Goal: Contribute content

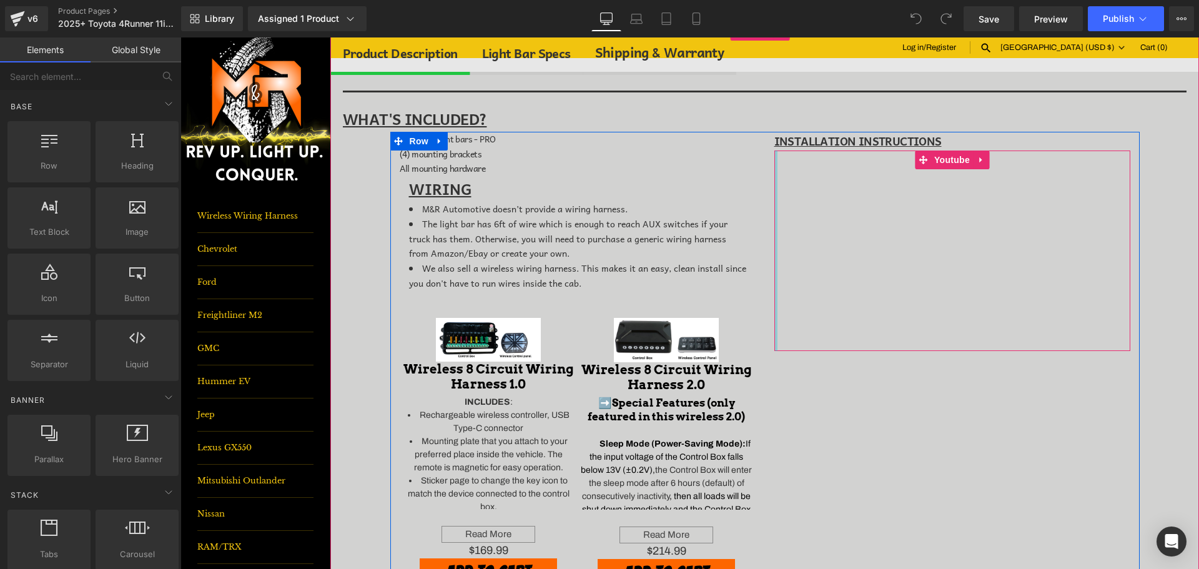
scroll to position [500, 0]
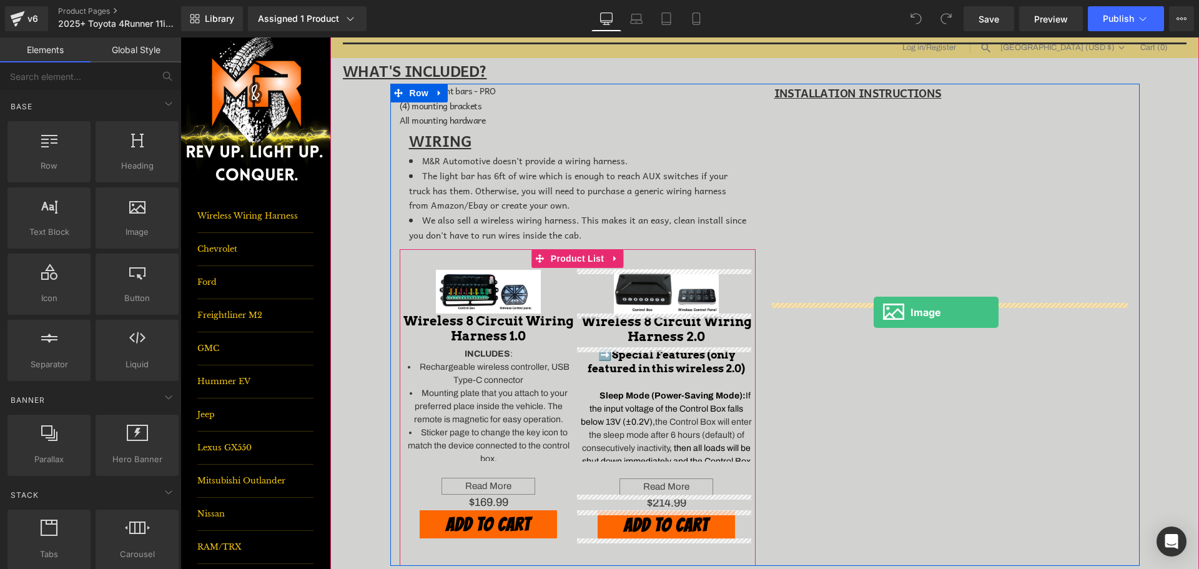
drag, startPoint x: 325, startPoint y: 254, endPoint x: 874, endPoint y: 312, distance: 552.2
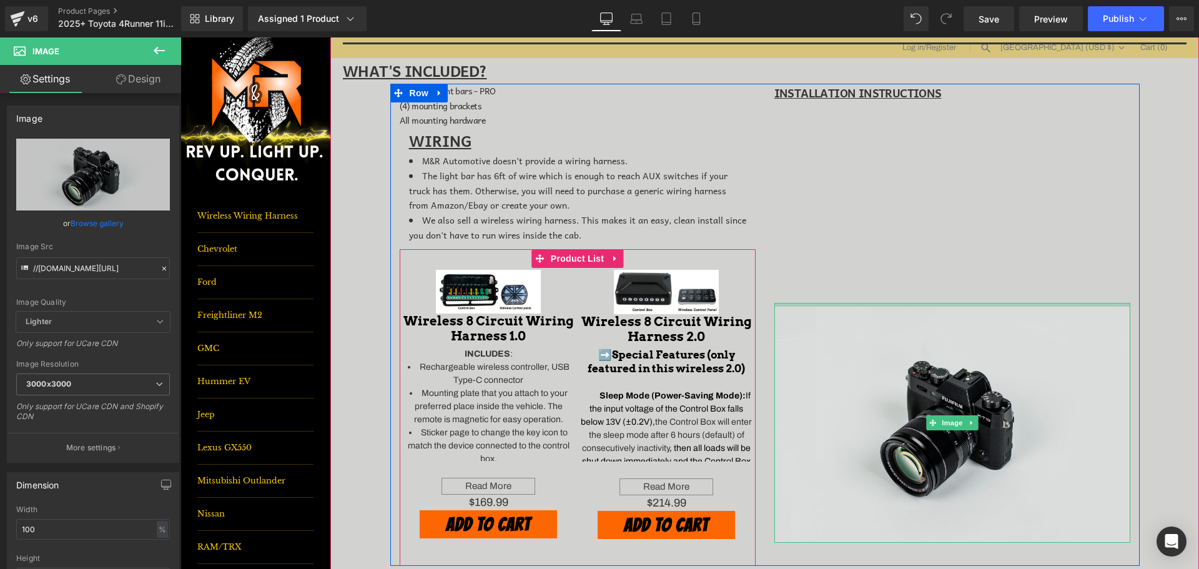
click at [878, 309] on div "Image" at bounding box center [953, 423] width 356 height 240
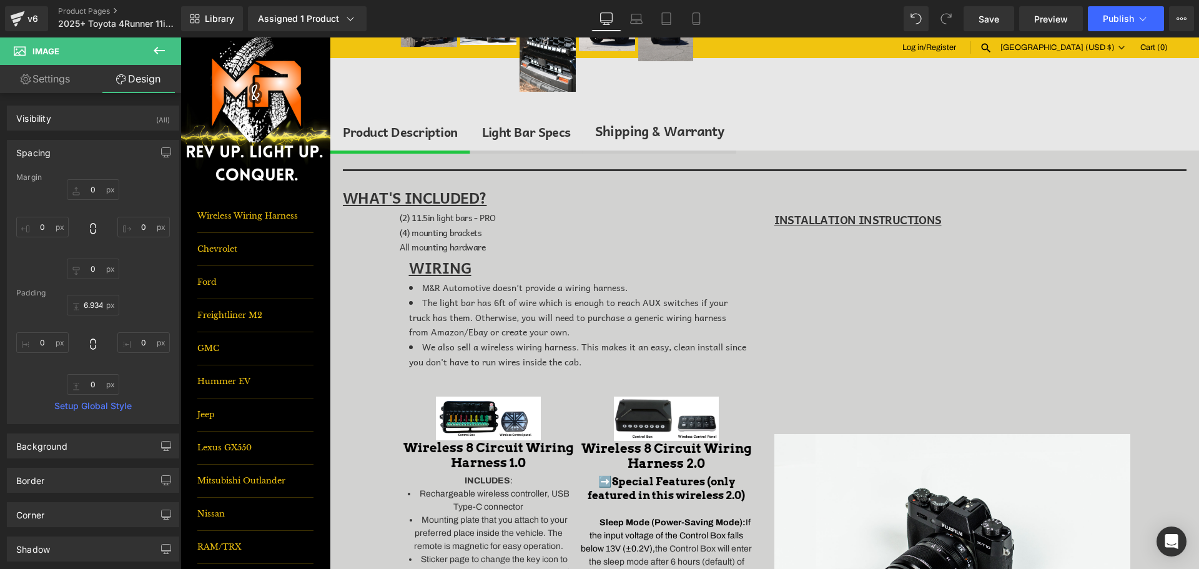
scroll to position [375, 0]
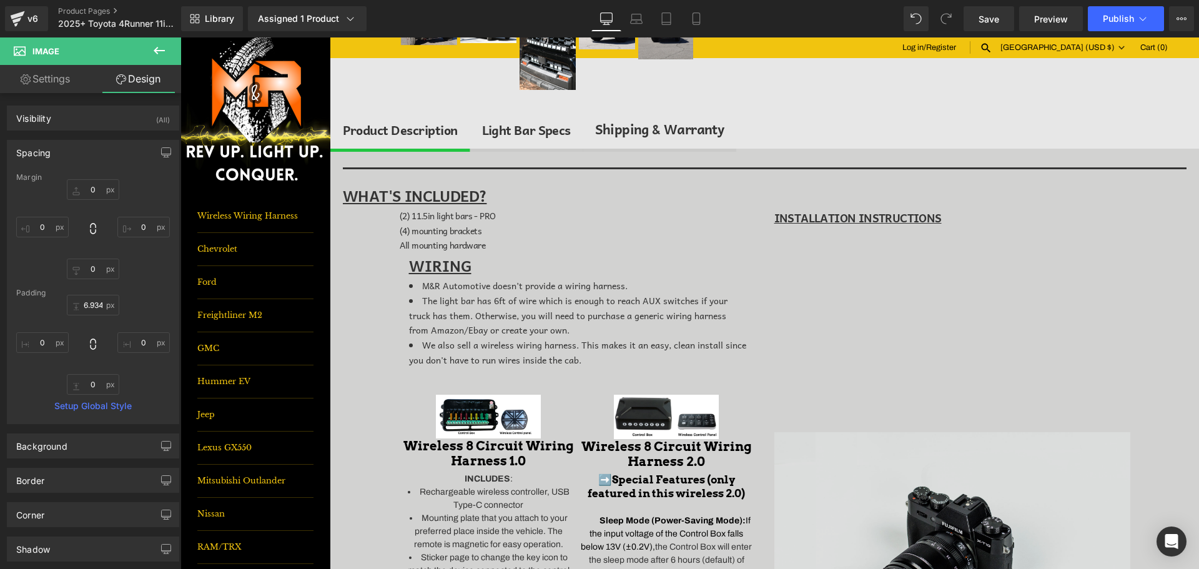
click at [884, 471] on img at bounding box center [953, 548] width 356 height 240
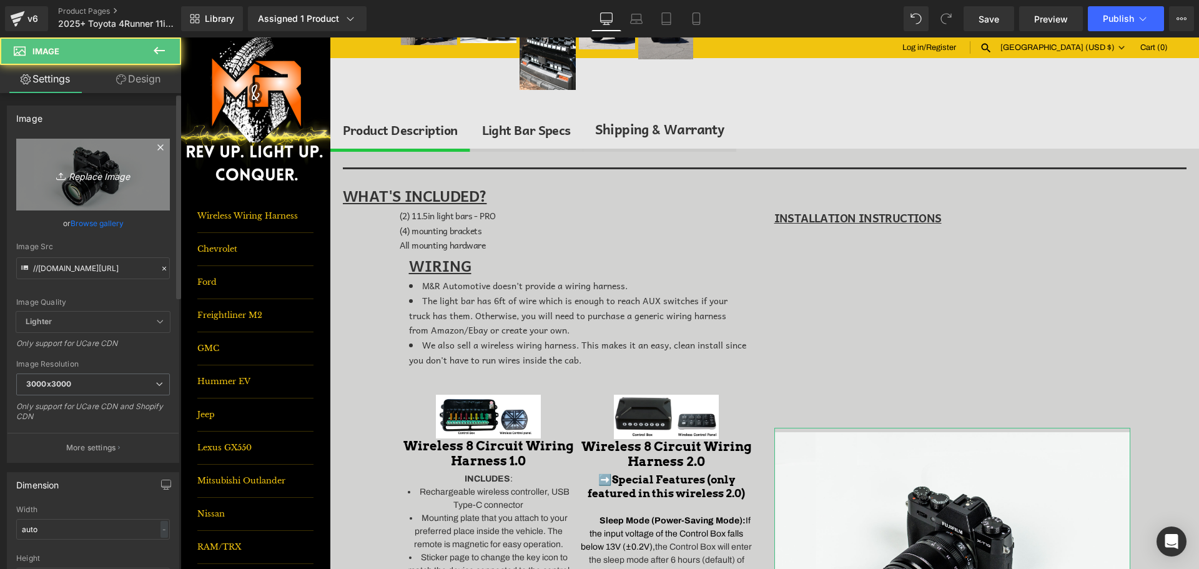
click at [76, 159] on link "Replace Image" at bounding box center [93, 175] width 154 height 72
type input "C:\fakepath\Snapshot_23 smaller.jpg"
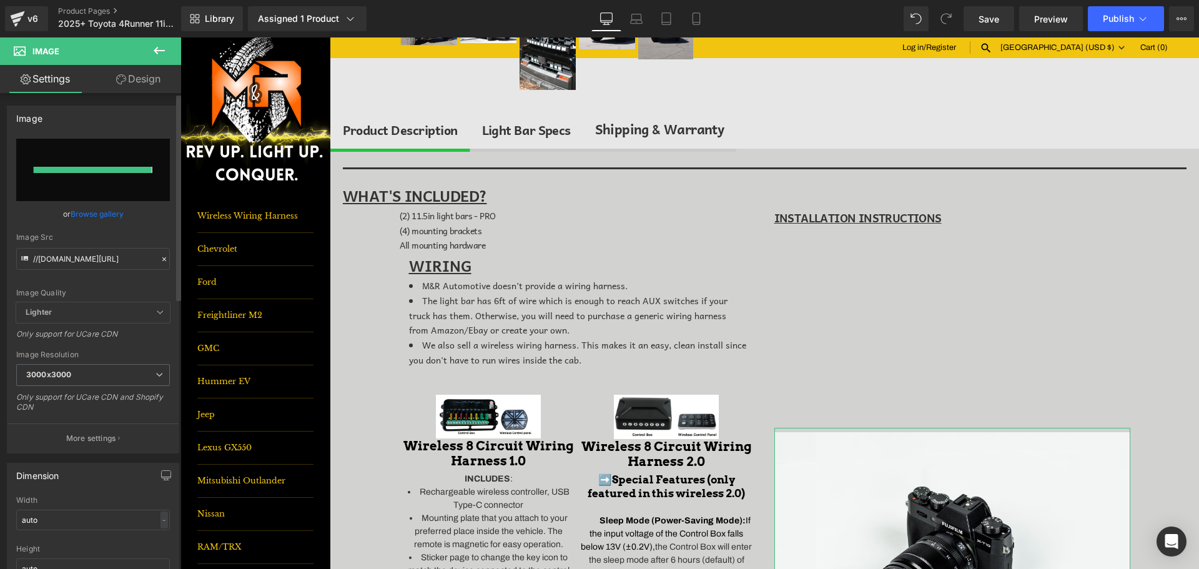
type input "[URL][DOMAIN_NAME]"
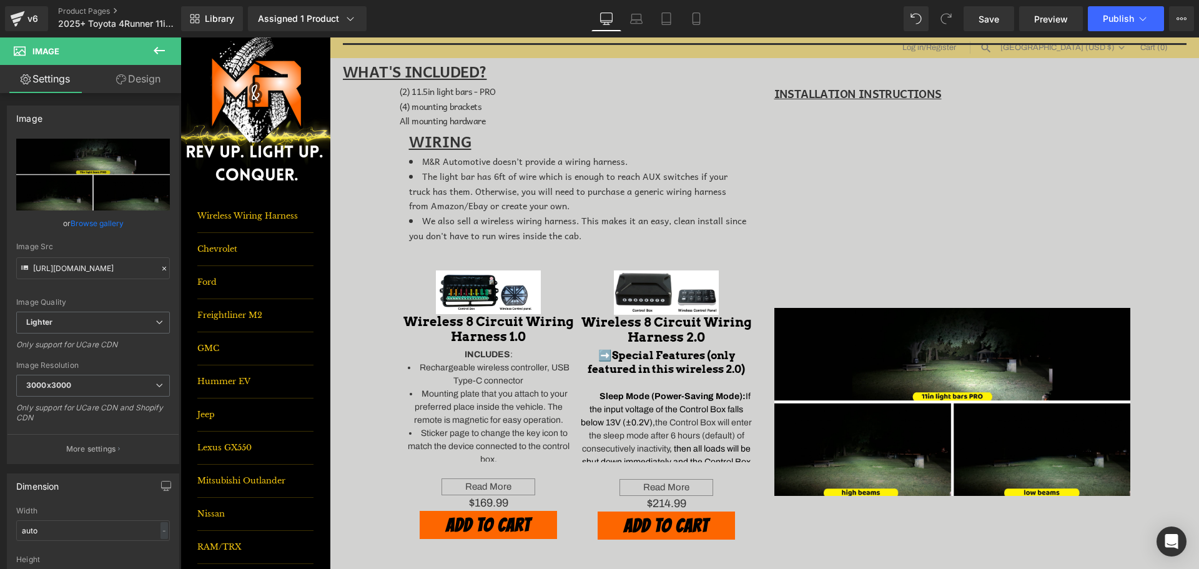
scroll to position [562, 0]
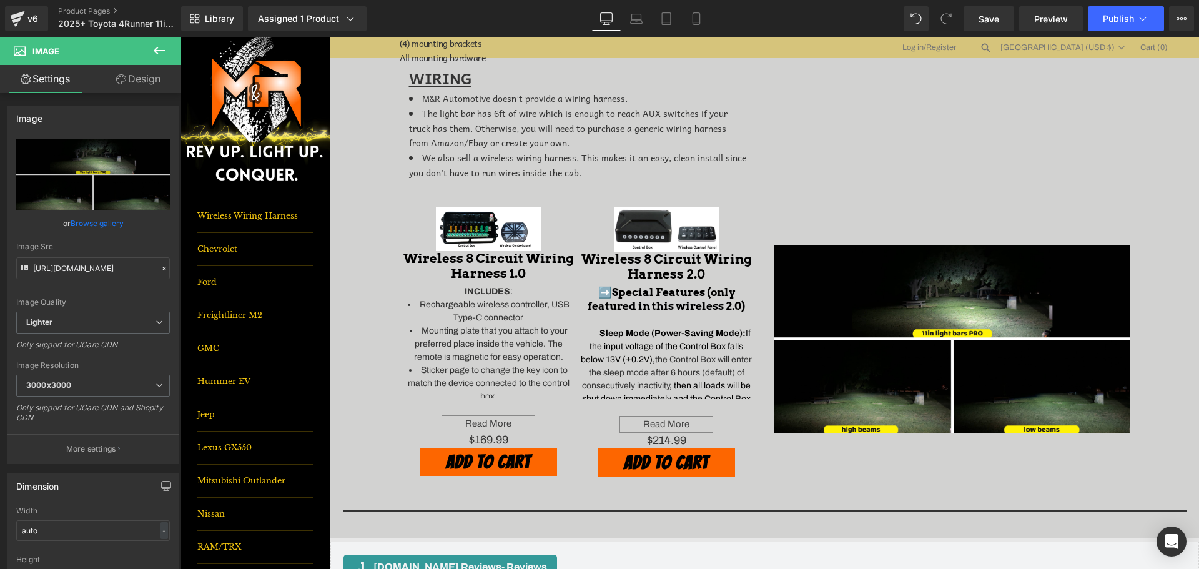
click at [157, 51] on icon at bounding box center [159, 50] width 11 height 7
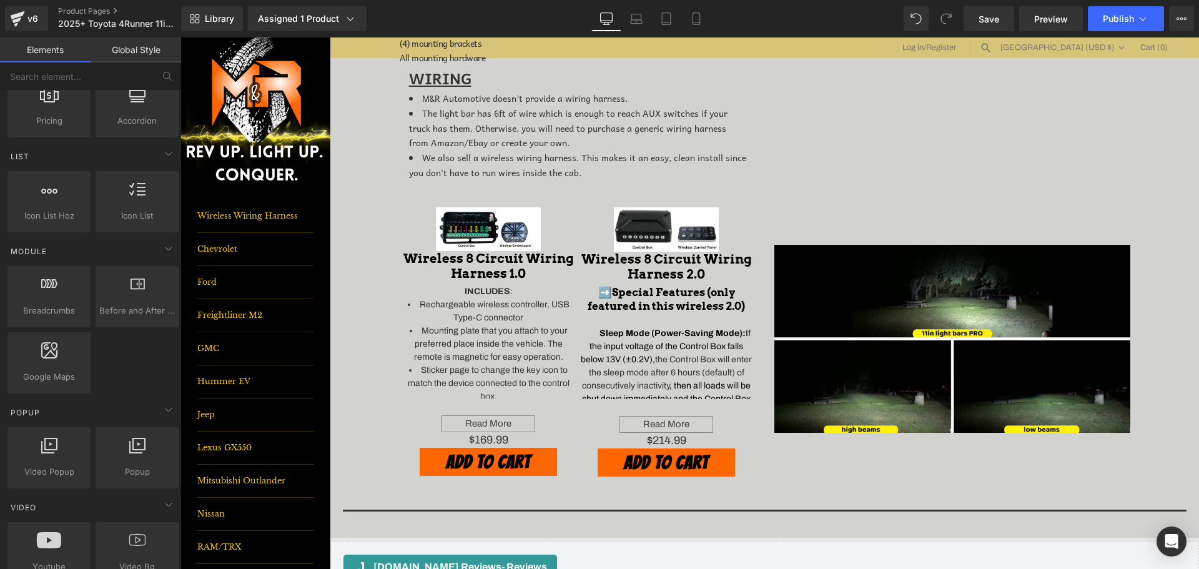
scroll to position [750, 0]
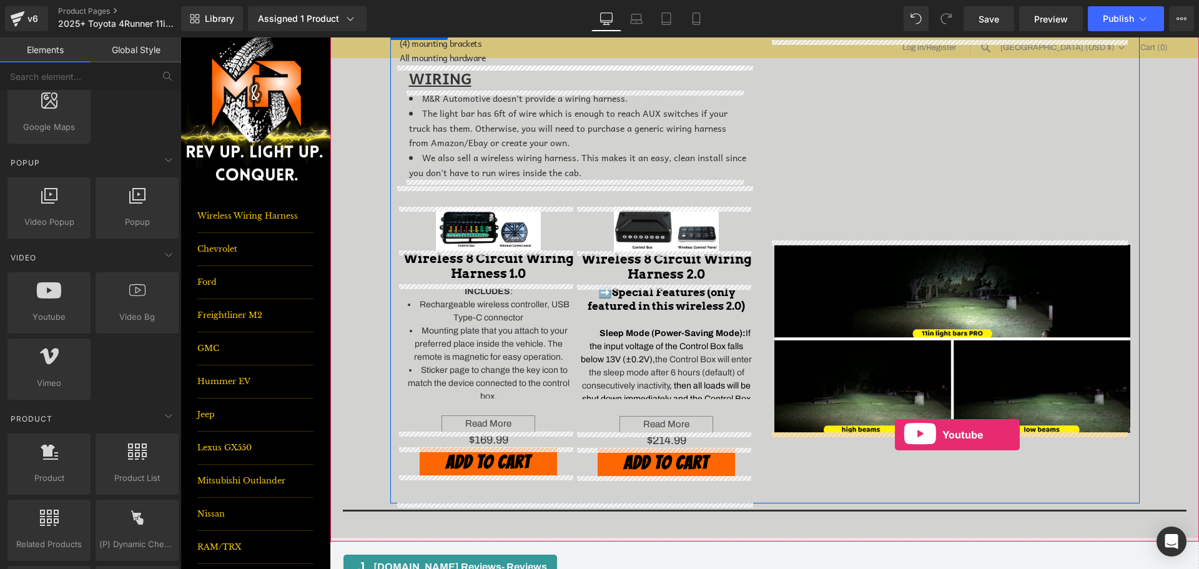
drag, startPoint x: 242, startPoint y: 362, endPoint x: 893, endPoint y: 435, distance: 655.6
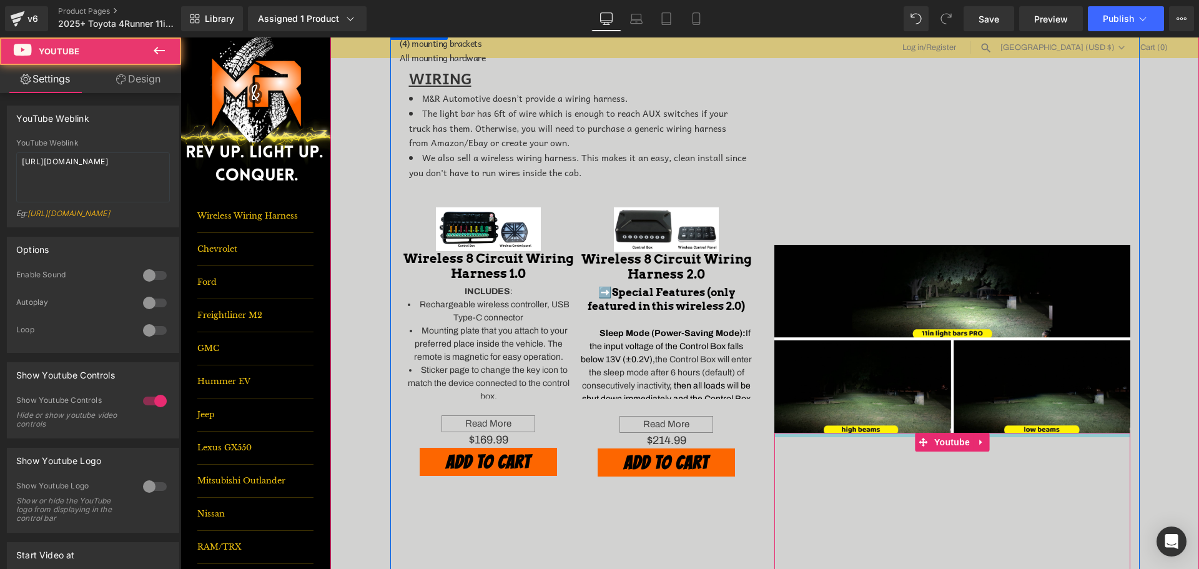
drag, startPoint x: 809, startPoint y: 434, endPoint x: 809, endPoint y: 442, distance: 7.5
click at [809, 442] on div "Youtube" at bounding box center [953, 535] width 356 height 205
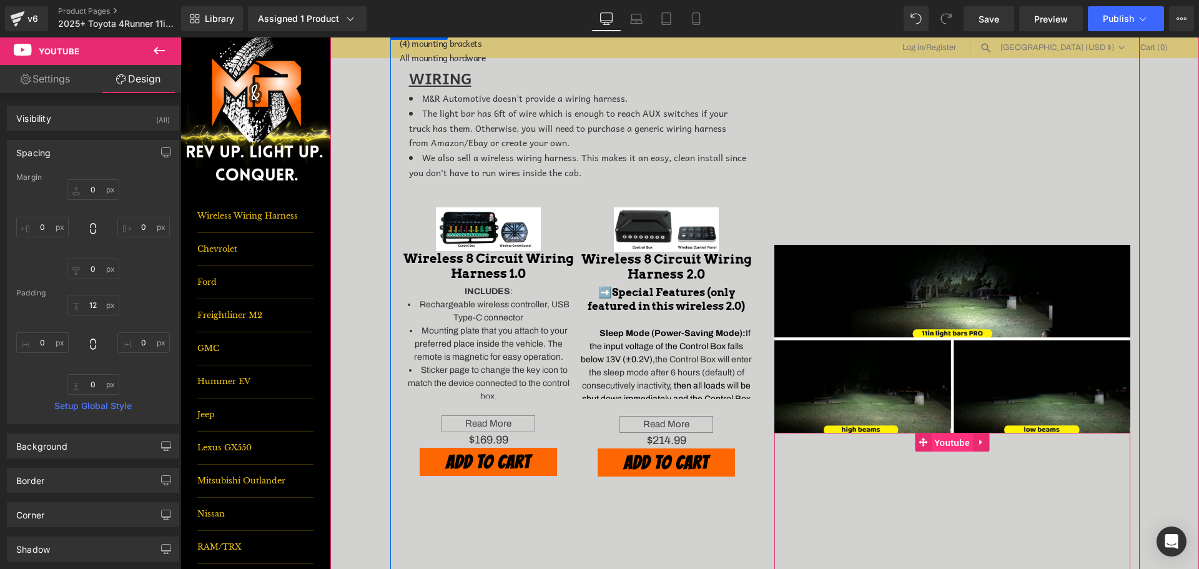
click at [938, 441] on span "Youtube" at bounding box center [952, 442] width 42 height 19
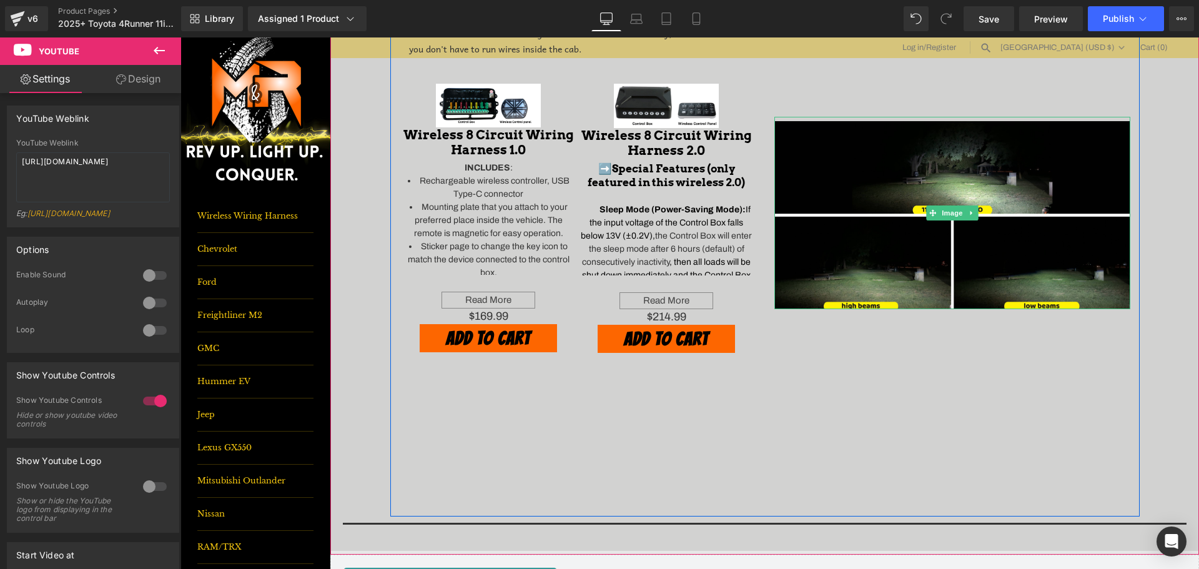
scroll to position [687, 0]
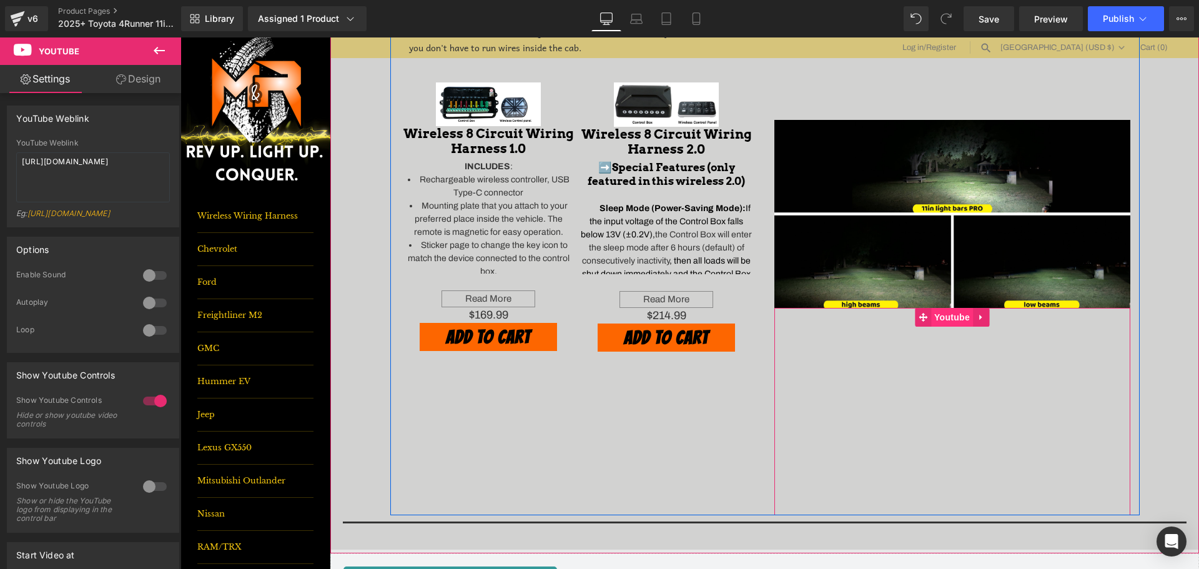
click at [954, 324] on span "Youtube" at bounding box center [952, 317] width 42 height 19
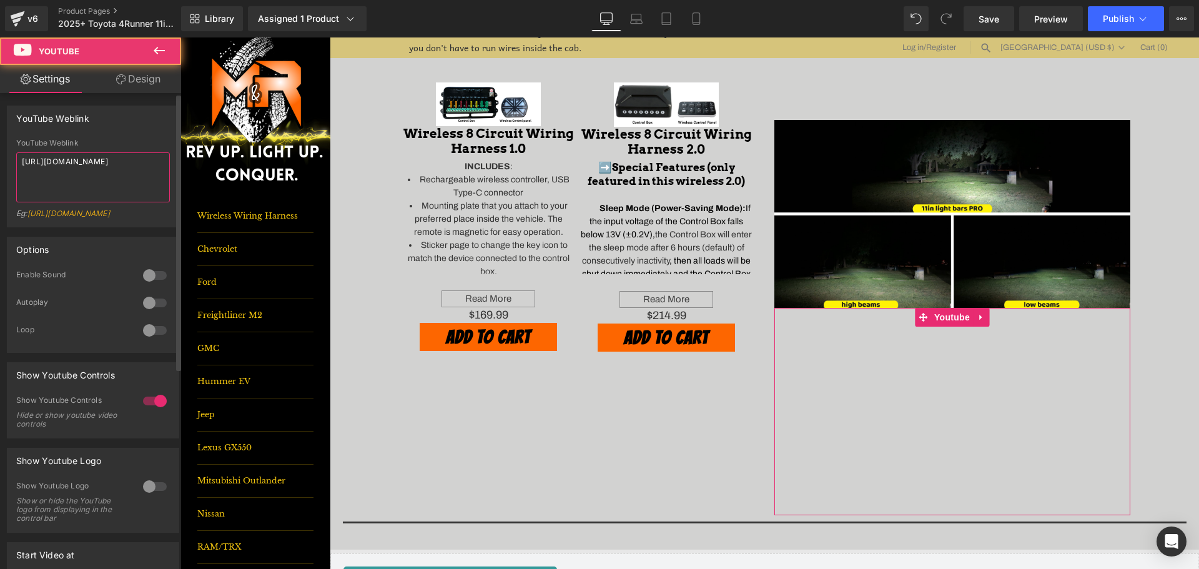
click at [90, 162] on textarea "[URL][DOMAIN_NAME]" at bounding box center [93, 177] width 154 height 50
paste textarea "[DOMAIN_NAME][URL]"
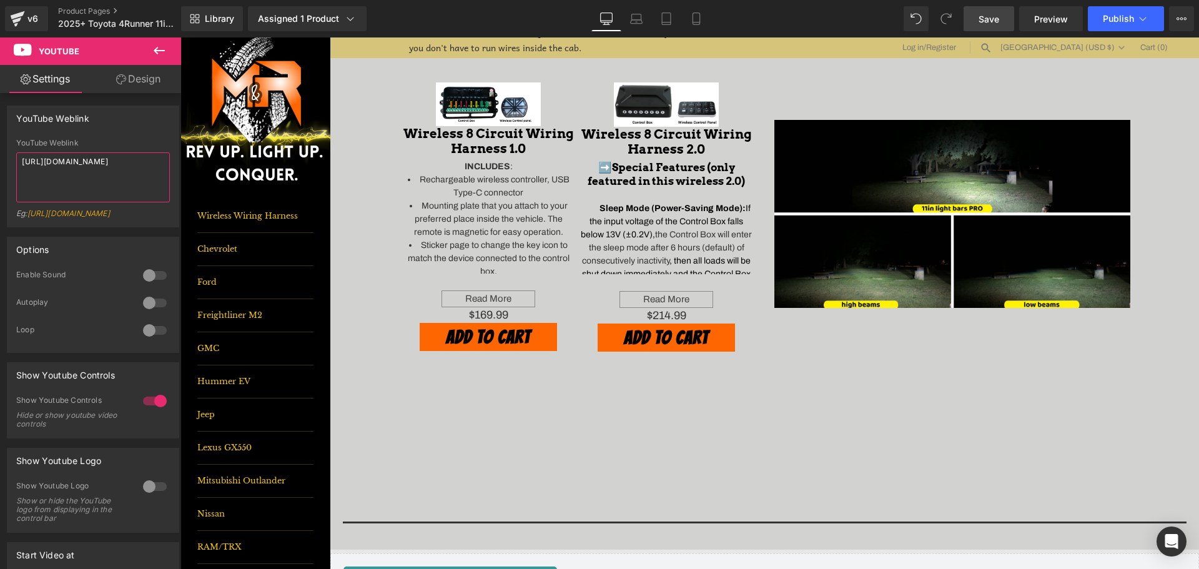
type textarea "[URL][DOMAIN_NAME]"
click at [994, 19] on span "Save" at bounding box center [989, 18] width 21 height 13
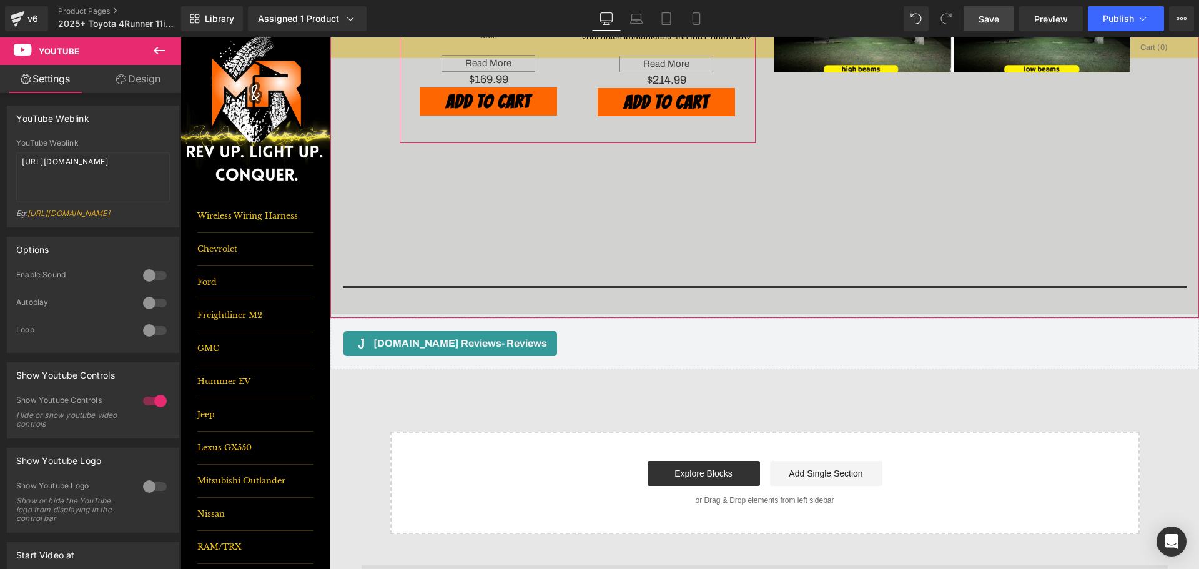
scroll to position [937, 0]
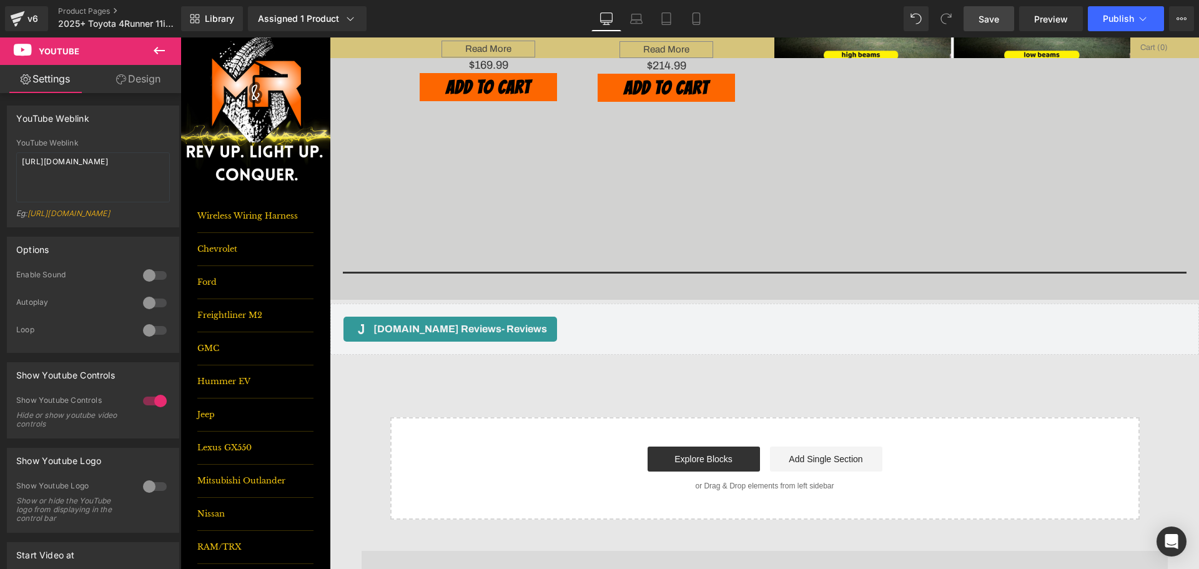
drag, startPoint x: 160, startPoint y: 49, endPoint x: 156, endPoint y: 75, distance: 25.9
click at [160, 49] on icon at bounding box center [159, 50] width 15 height 15
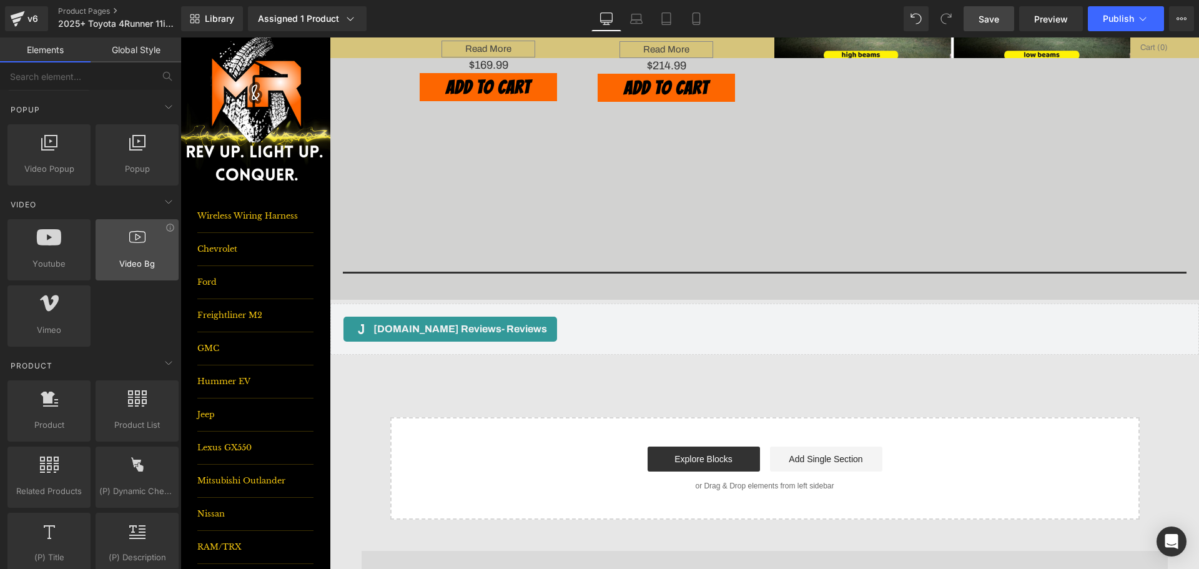
scroll to position [812, 0]
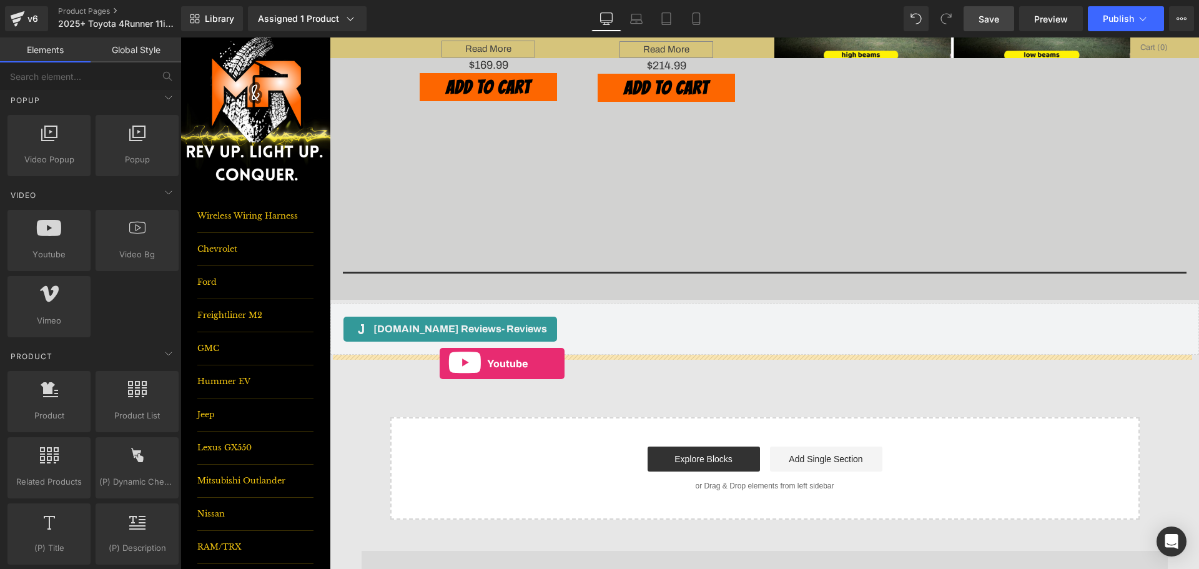
drag, startPoint x: 235, startPoint y: 297, endPoint x: 440, endPoint y: 364, distance: 214.7
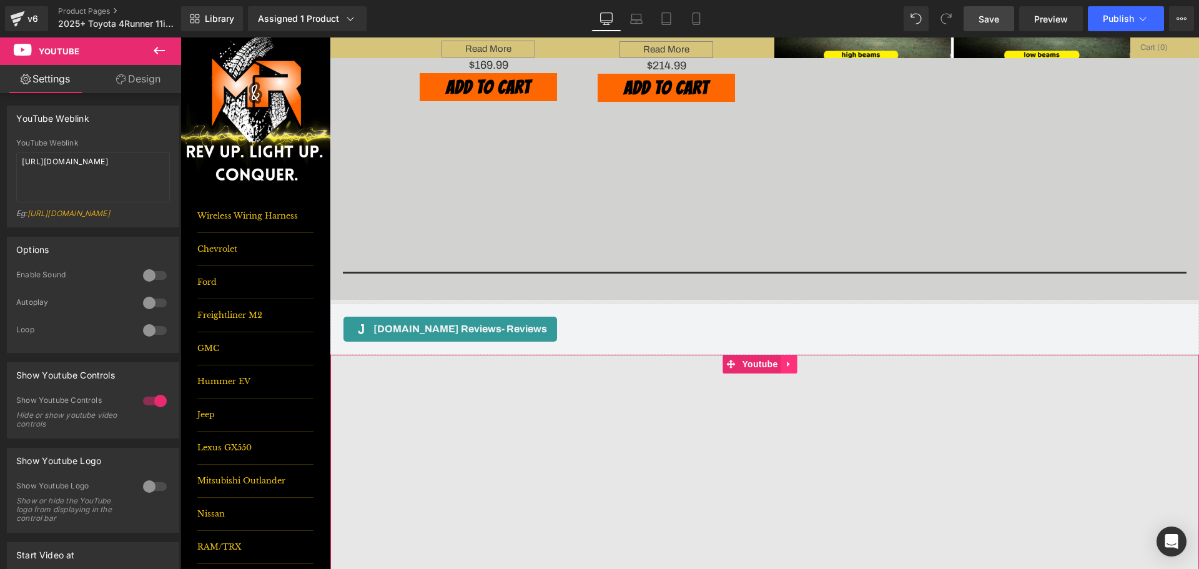
click at [793, 362] on icon at bounding box center [789, 364] width 9 height 9
click at [796, 367] on icon at bounding box center [797, 364] width 9 height 9
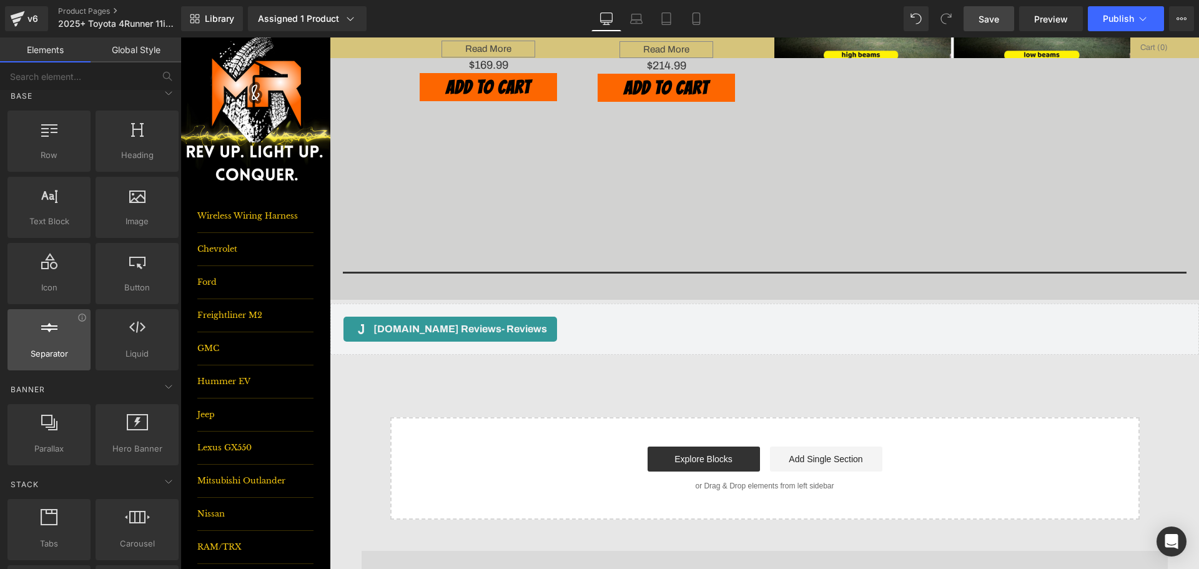
scroll to position [0, 0]
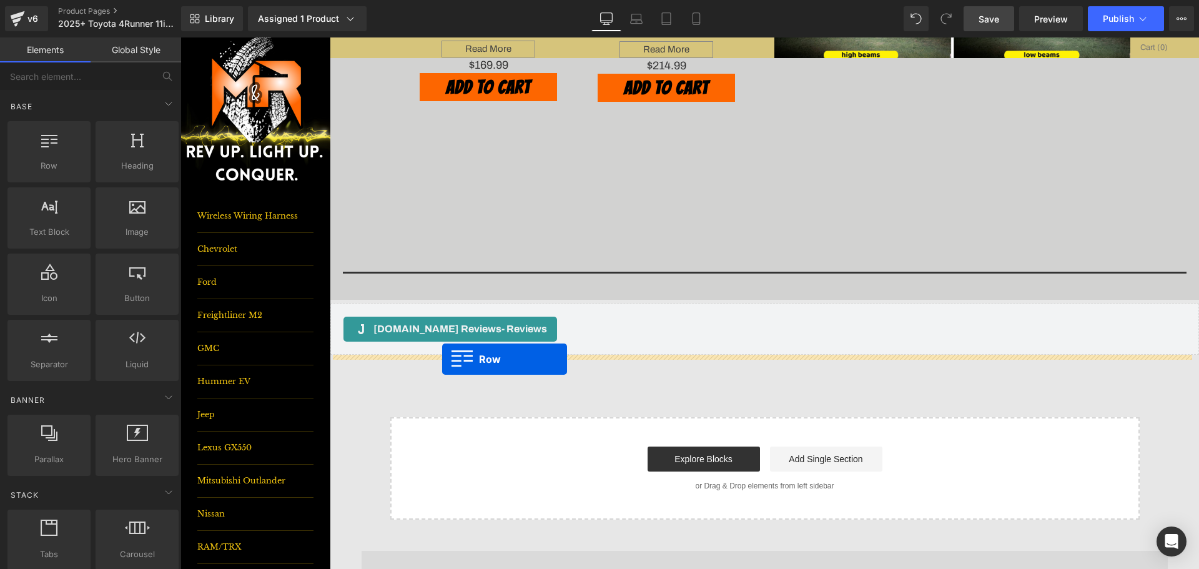
drag, startPoint x: 277, startPoint y: 260, endPoint x: 442, endPoint y: 359, distance: 192.2
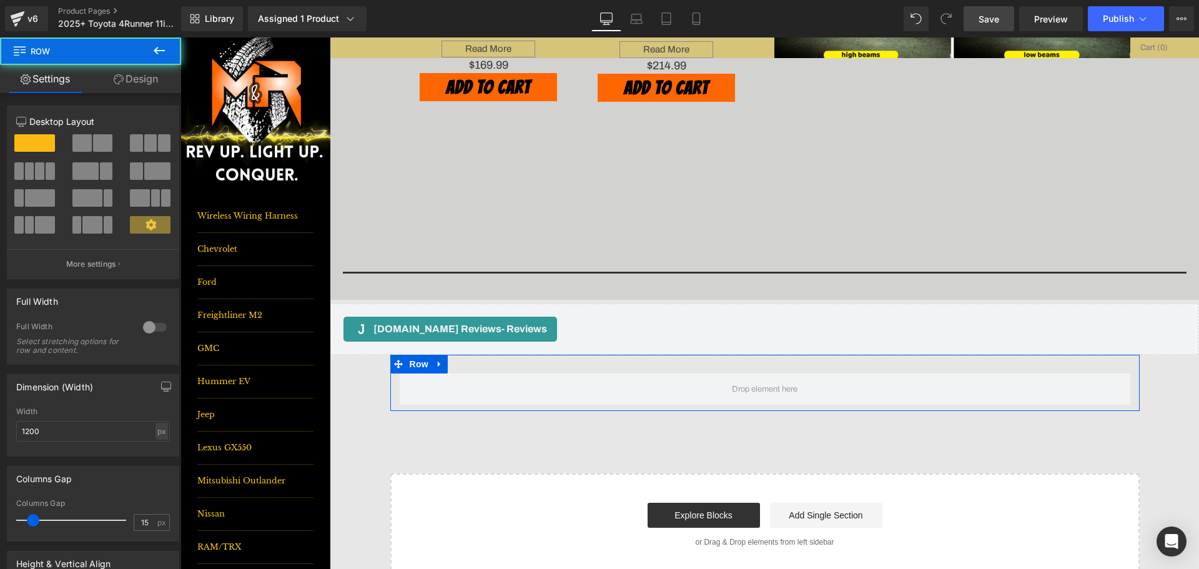
click at [93, 144] on span at bounding box center [102, 142] width 19 height 17
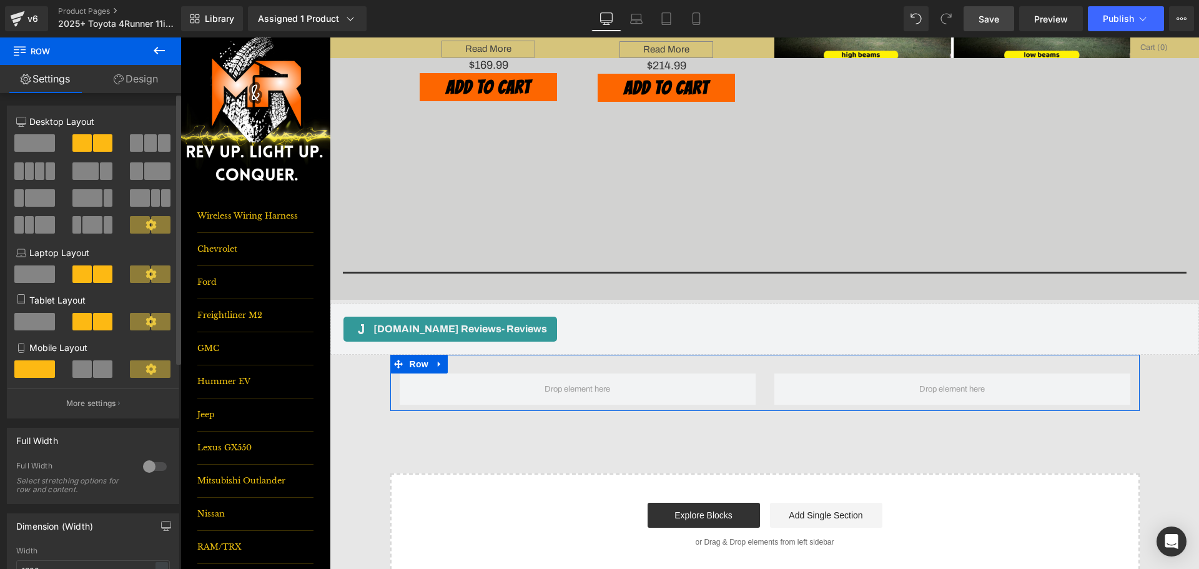
scroll to position [312, 0]
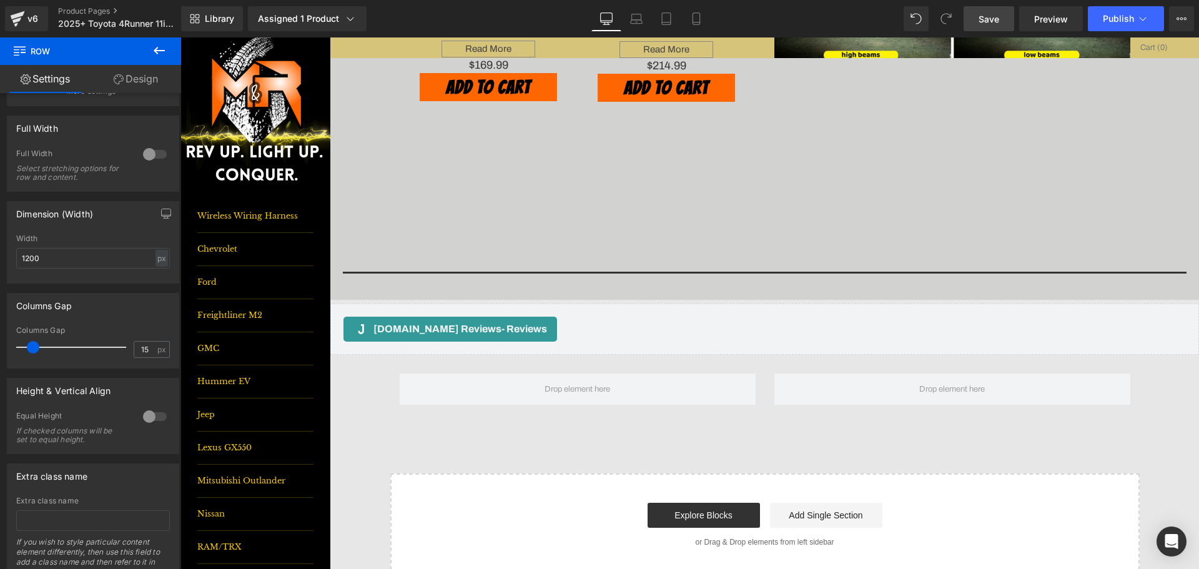
click at [163, 53] on icon at bounding box center [159, 50] width 15 height 15
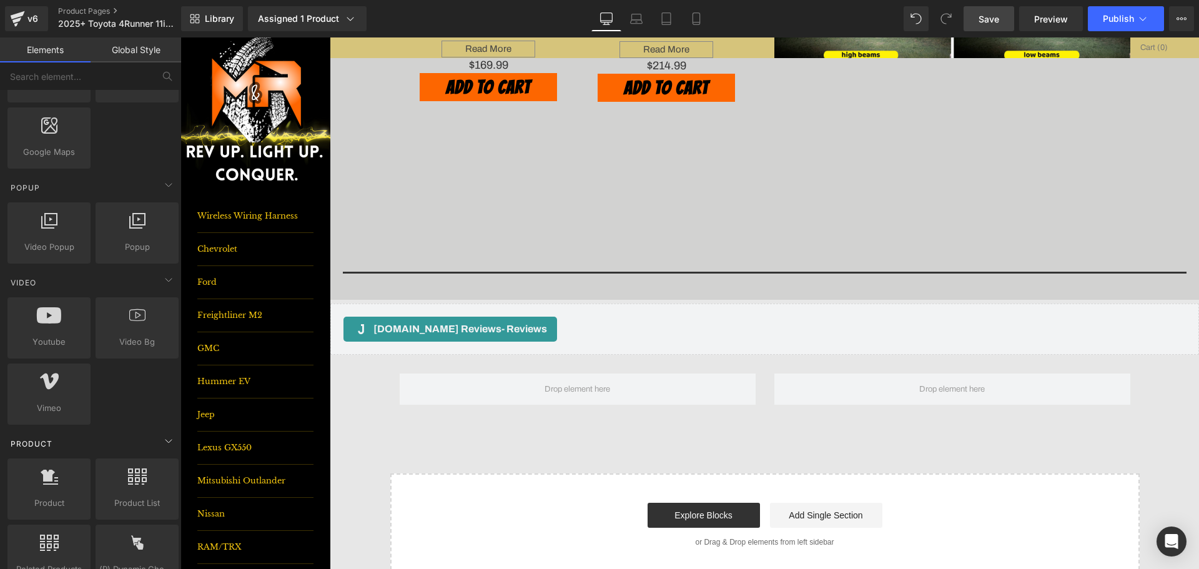
scroll to position [750, 0]
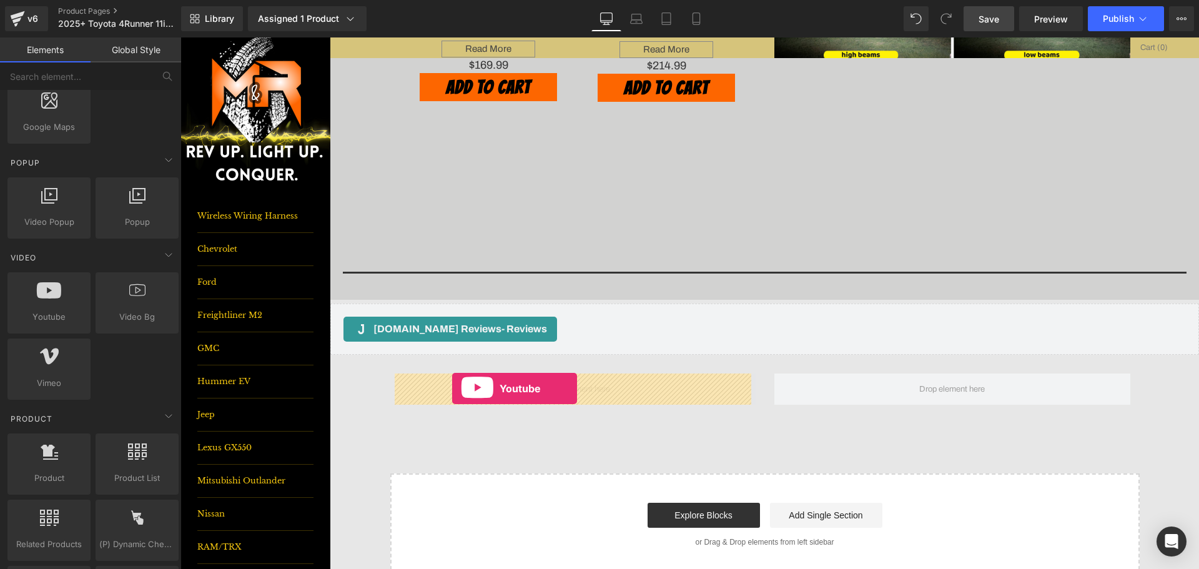
drag, startPoint x: 229, startPoint y: 343, endPoint x: 452, endPoint y: 389, distance: 228.2
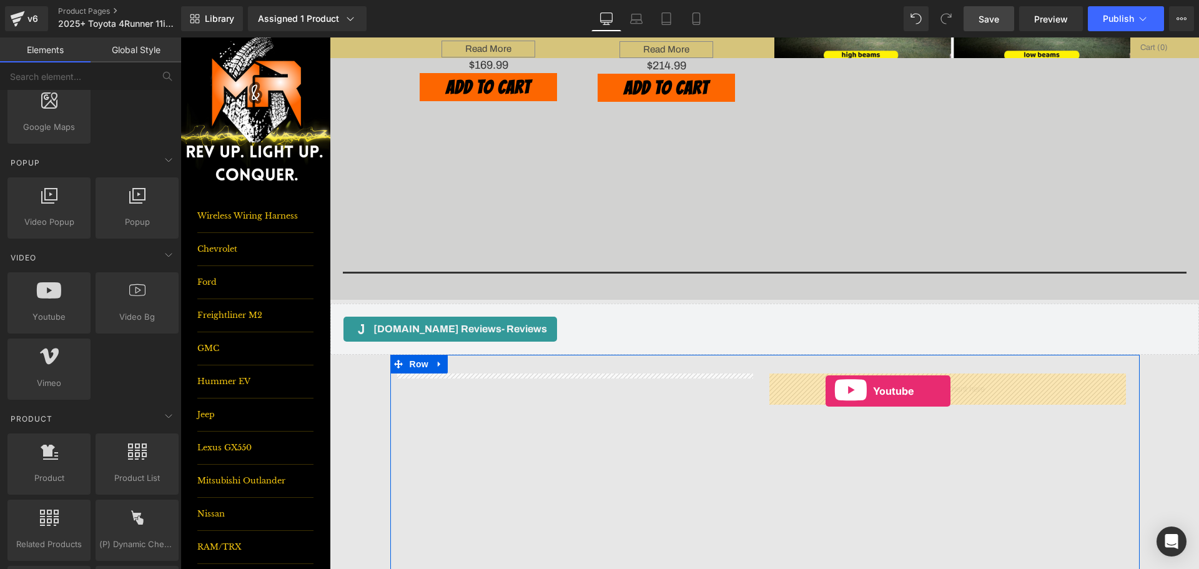
drag, startPoint x: 277, startPoint y: 342, endPoint x: 826, endPoint y: 391, distance: 550.6
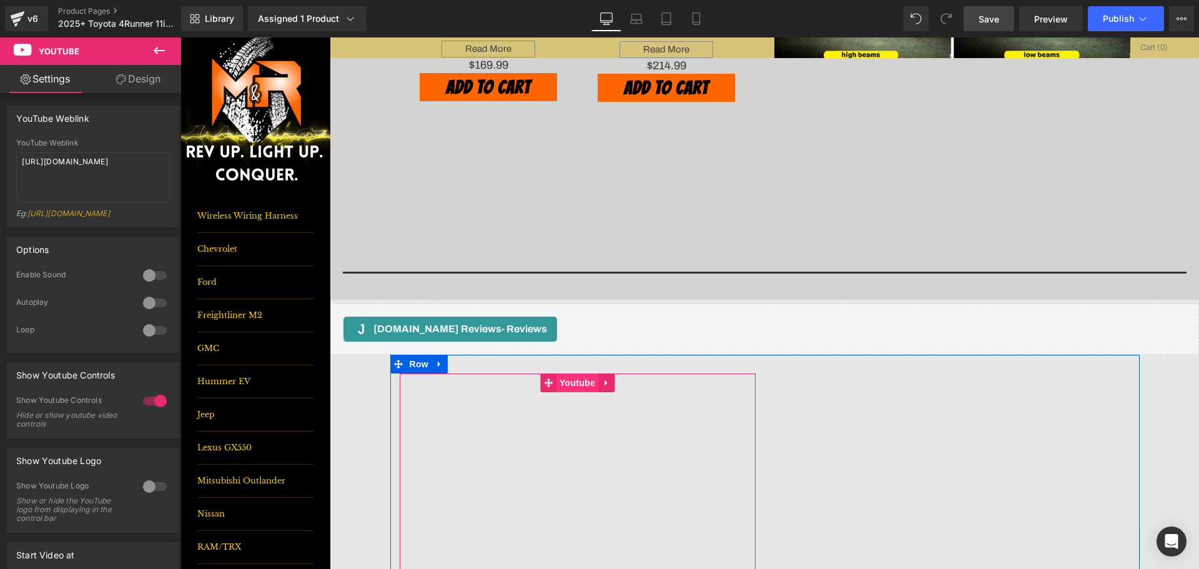
click at [562, 384] on span "Youtube" at bounding box center [578, 383] width 42 height 19
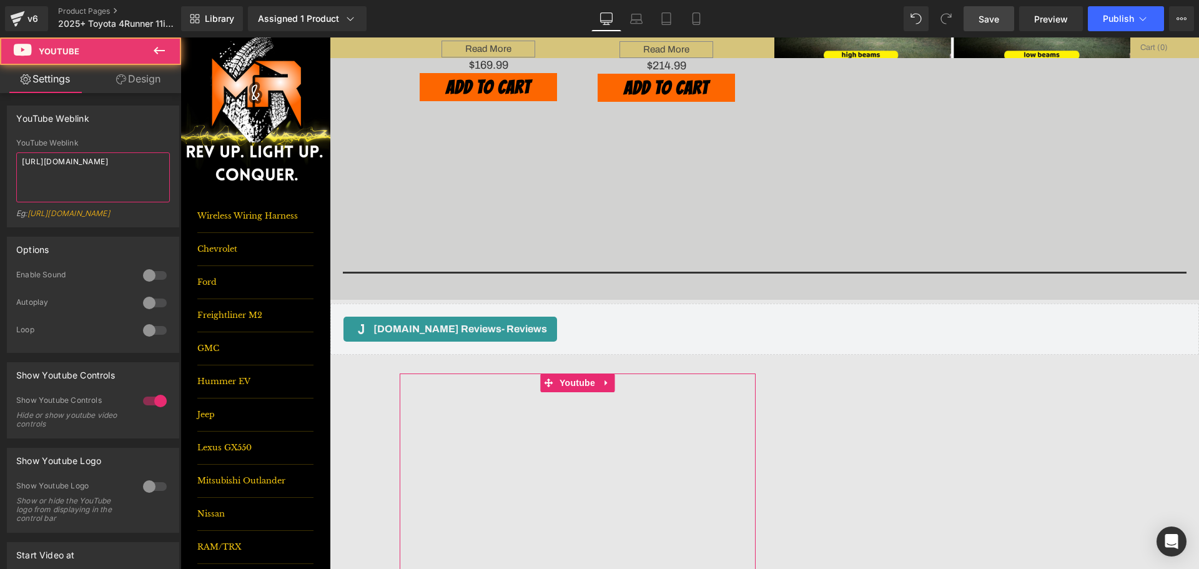
click at [67, 176] on textarea "[URL][DOMAIN_NAME]" at bounding box center [93, 177] width 154 height 50
paste textarea "[DOMAIN_NAME][URL]"
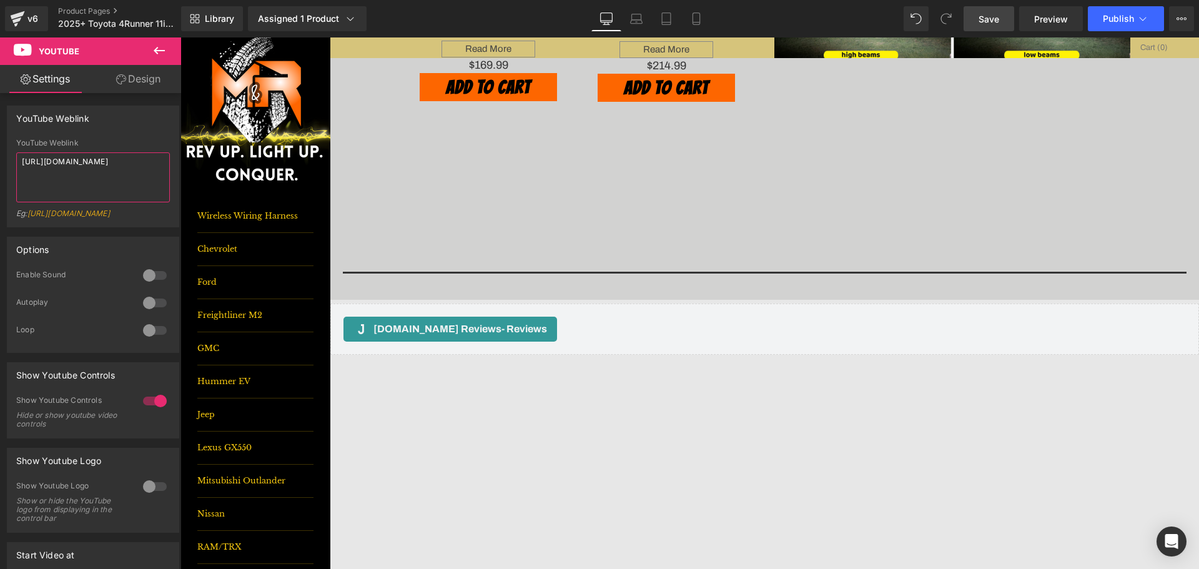
type textarea "[URL][DOMAIN_NAME]"
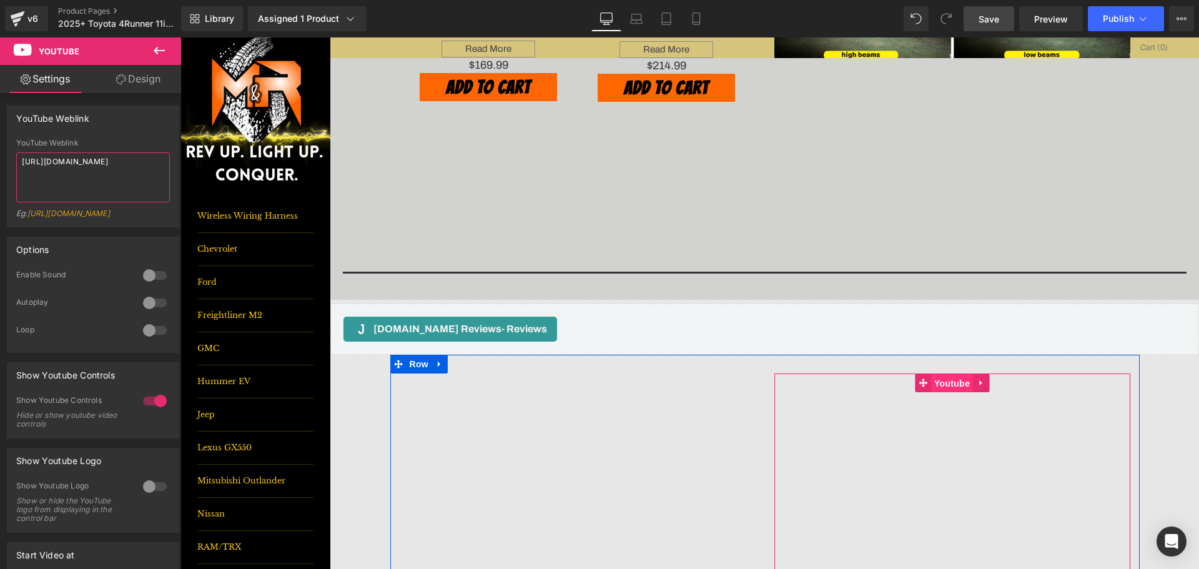
drag, startPoint x: 958, startPoint y: 375, endPoint x: 960, endPoint y: 384, distance: 8.9
click at [960, 384] on span "Youtube" at bounding box center [952, 383] width 42 height 19
click at [956, 385] on span "Youtube" at bounding box center [952, 383] width 42 height 19
click at [99, 168] on textarea "[URL][DOMAIN_NAME]" at bounding box center [93, 177] width 154 height 50
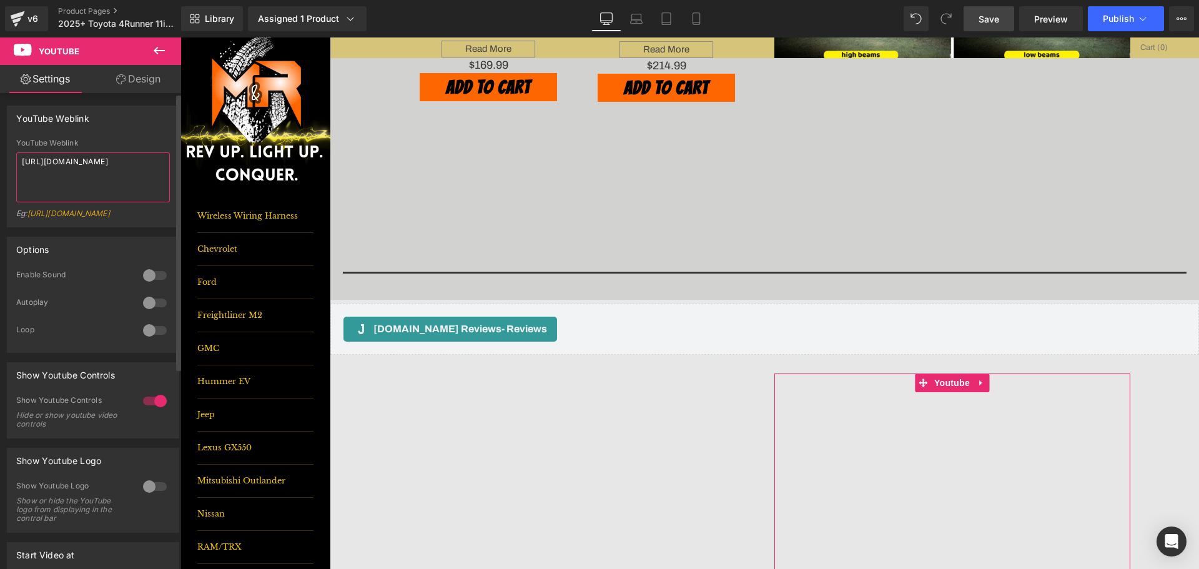
click at [99, 168] on textarea "[URL][DOMAIN_NAME]" at bounding box center [93, 177] width 154 height 50
paste textarea "[DOMAIN_NAME][URL]"
type textarea "[URL][DOMAIN_NAME]"
click at [1002, 23] on link "Save" at bounding box center [989, 18] width 51 height 25
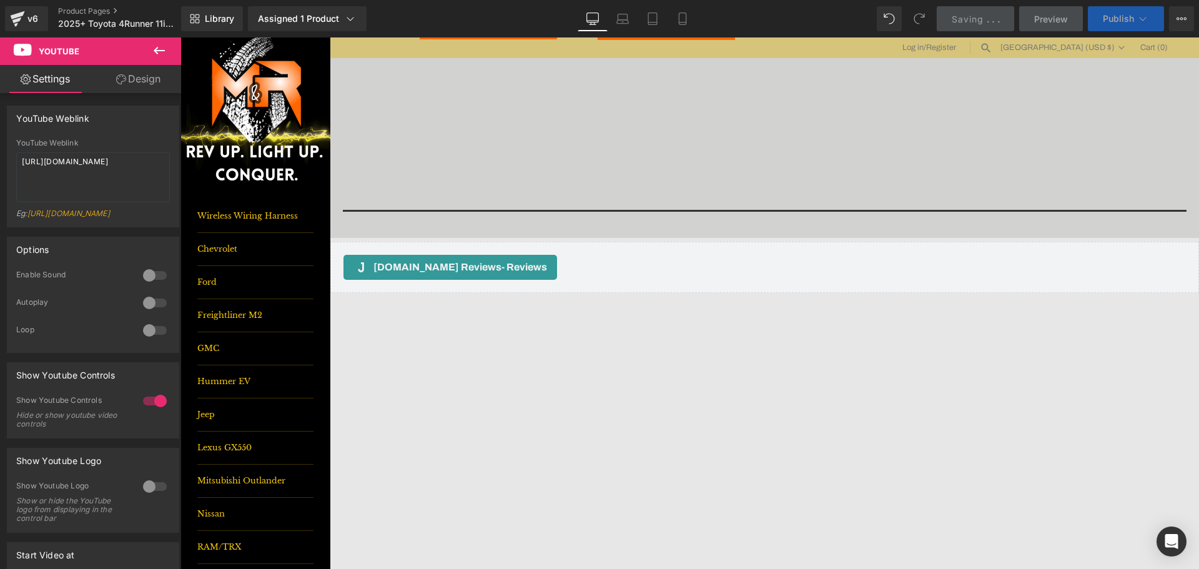
click at [1109, 17] on span "Publish" at bounding box center [1118, 19] width 31 height 10
click at [1134, 21] on span "Publish" at bounding box center [1118, 19] width 31 height 10
click at [1120, 15] on span "Publish" at bounding box center [1118, 19] width 31 height 10
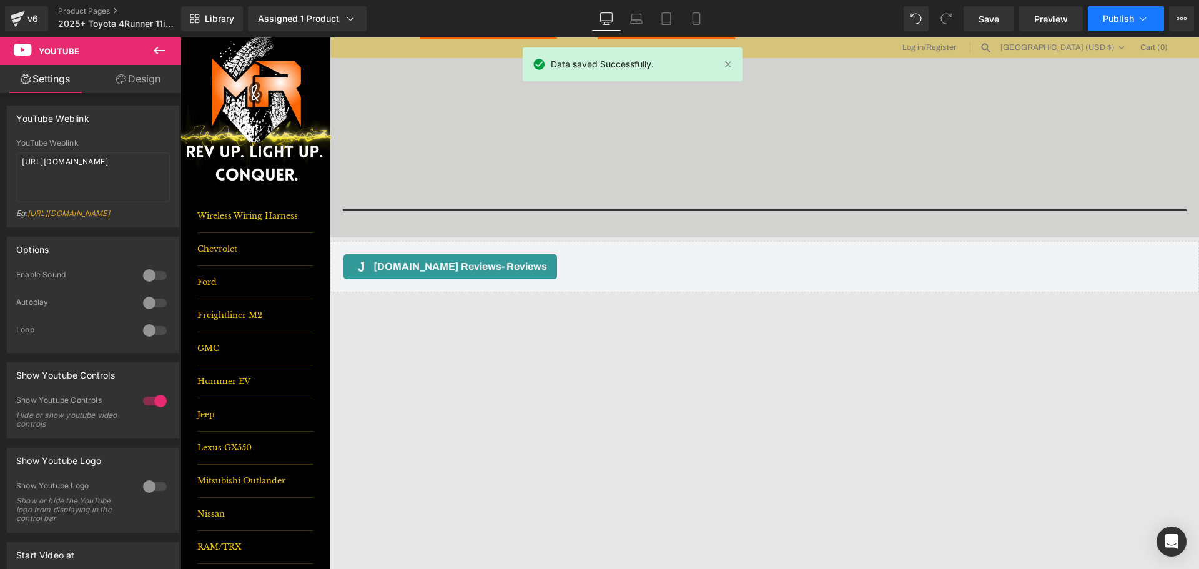
click at [1132, 20] on span "Publish" at bounding box center [1118, 19] width 31 height 10
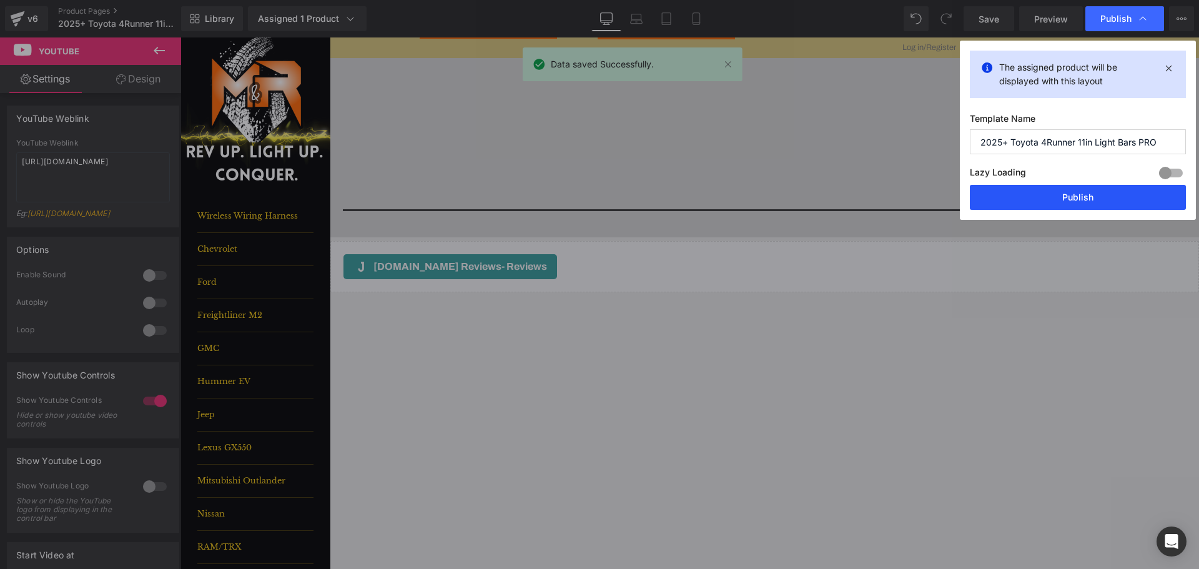
drag, startPoint x: 1102, startPoint y: 191, endPoint x: 1018, endPoint y: 294, distance: 133.6
click at [1102, 191] on button "Publish" at bounding box center [1078, 197] width 216 height 25
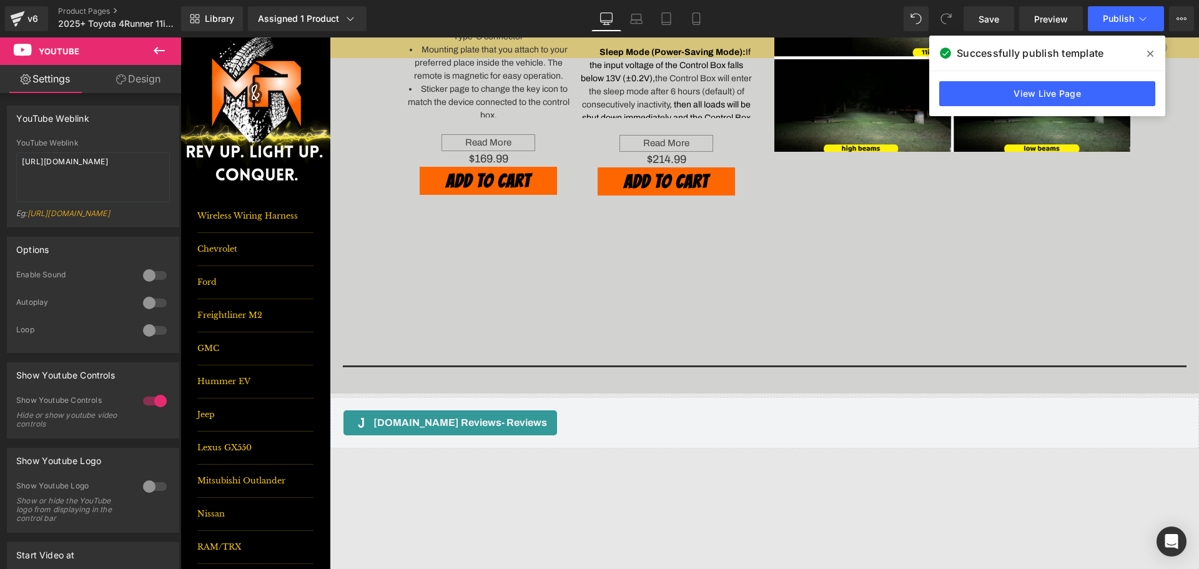
scroll to position [849, 0]
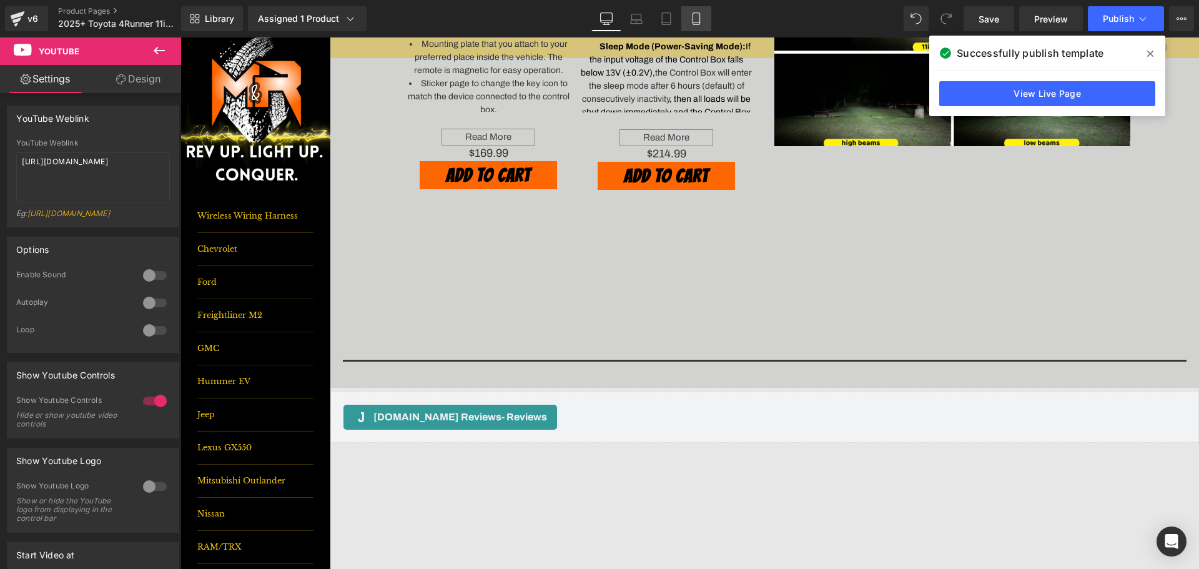
click at [690, 17] on link "Mobile" at bounding box center [696, 18] width 30 height 25
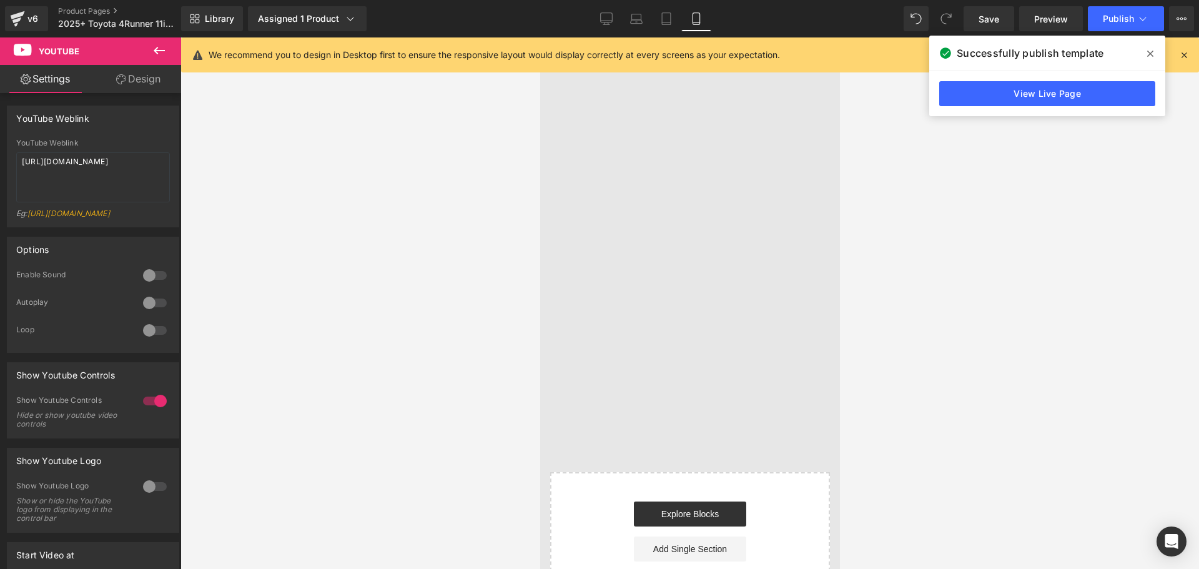
scroll to position [1760, 0]
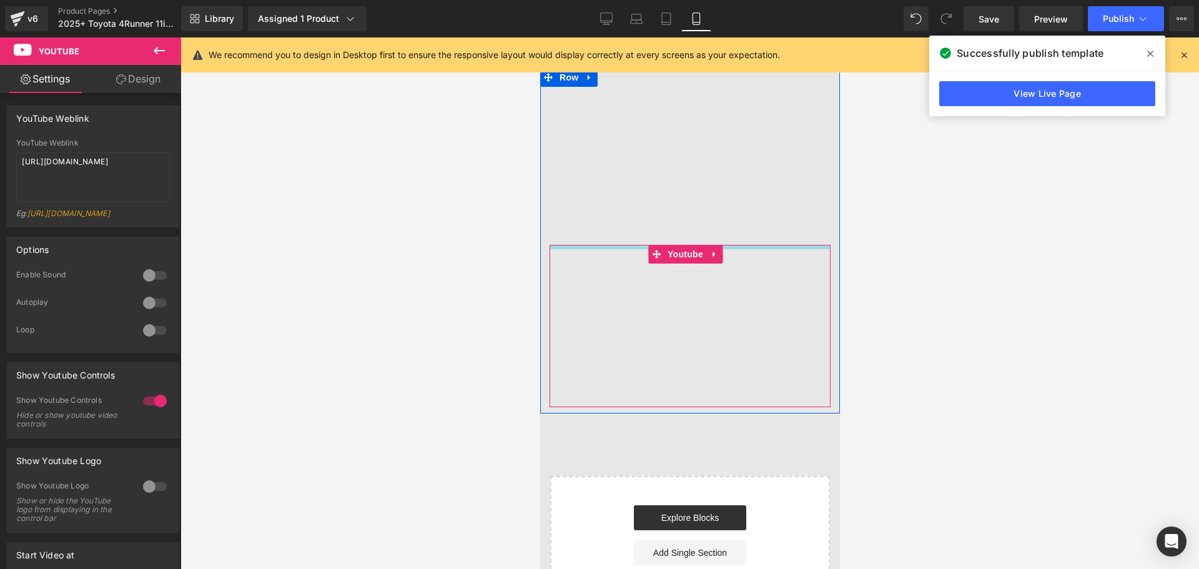
click at [726, 245] on div "Youtube" at bounding box center [689, 326] width 281 height 162
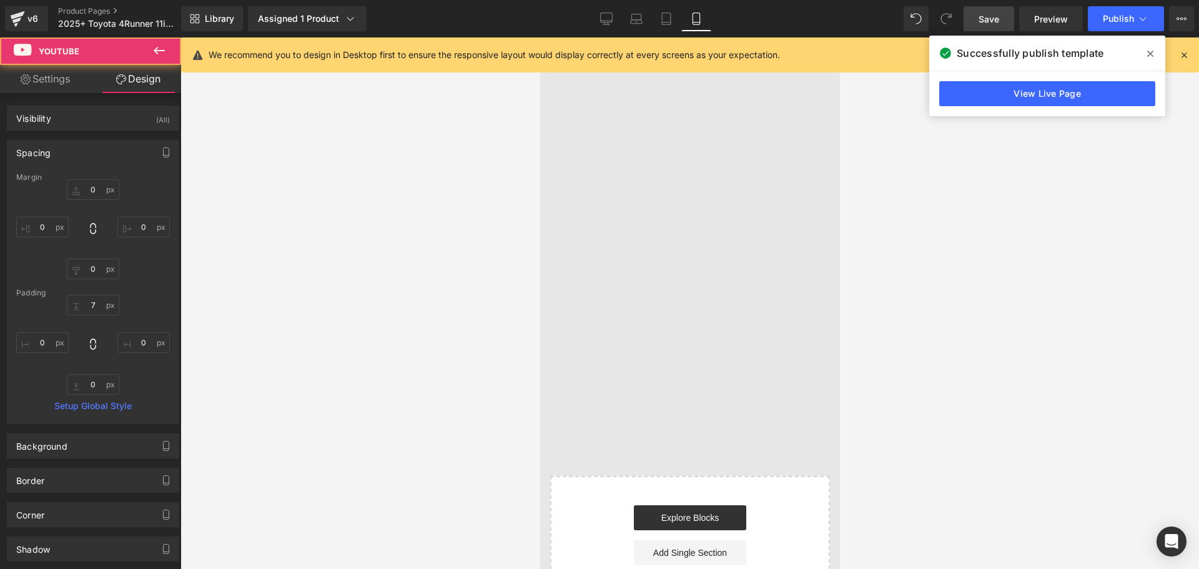
click at [996, 13] on span "Save" at bounding box center [989, 18] width 21 height 13
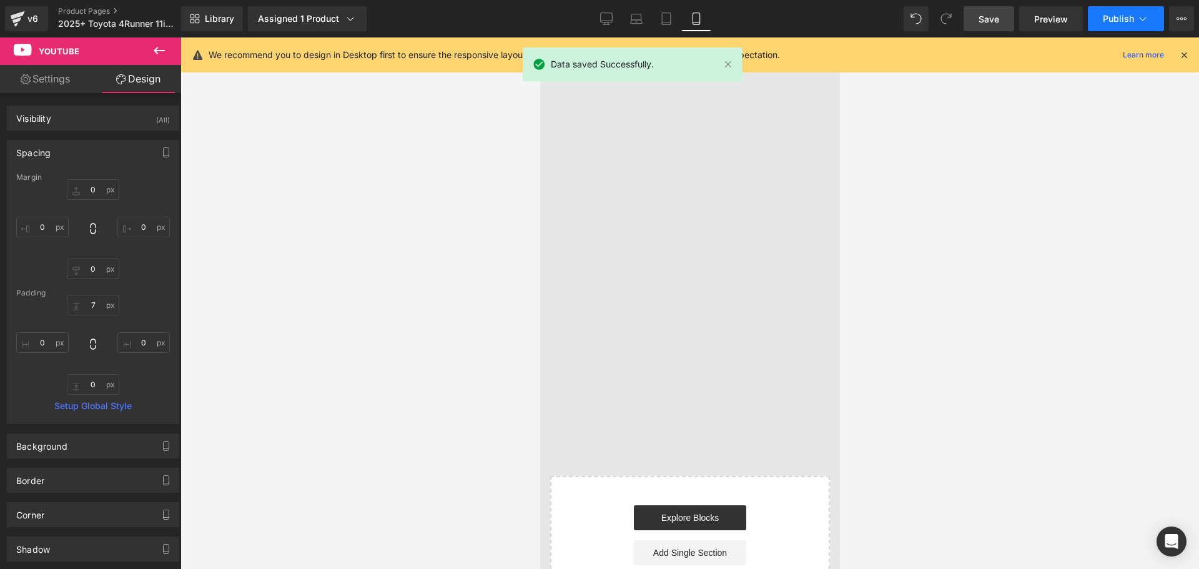
click at [1131, 15] on span "Publish" at bounding box center [1118, 19] width 31 height 10
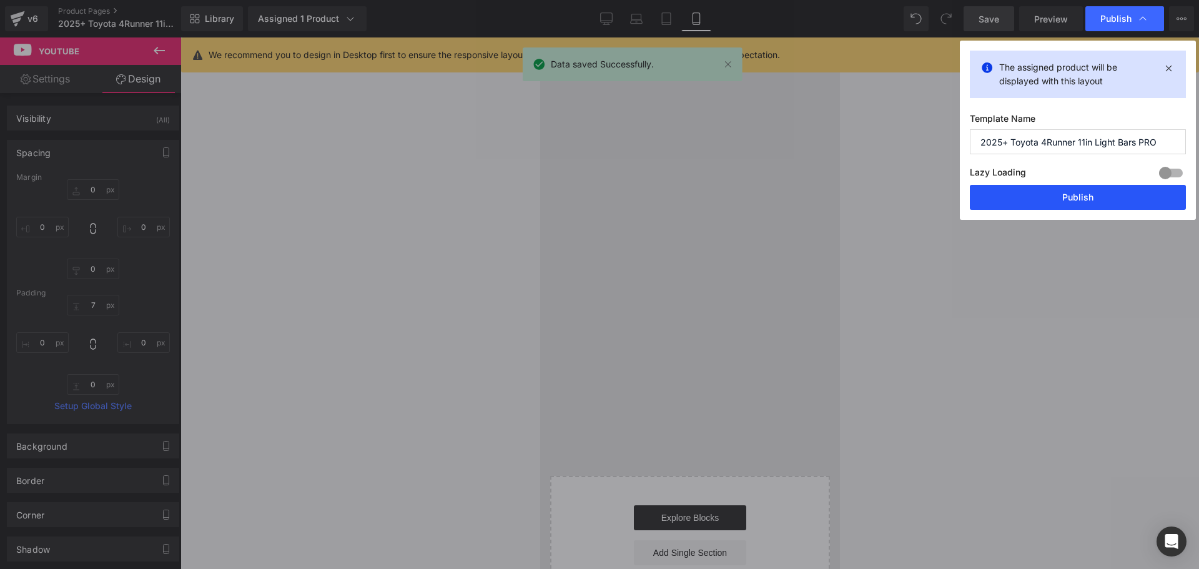
click at [1123, 186] on button "Publish" at bounding box center [1078, 197] width 216 height 25
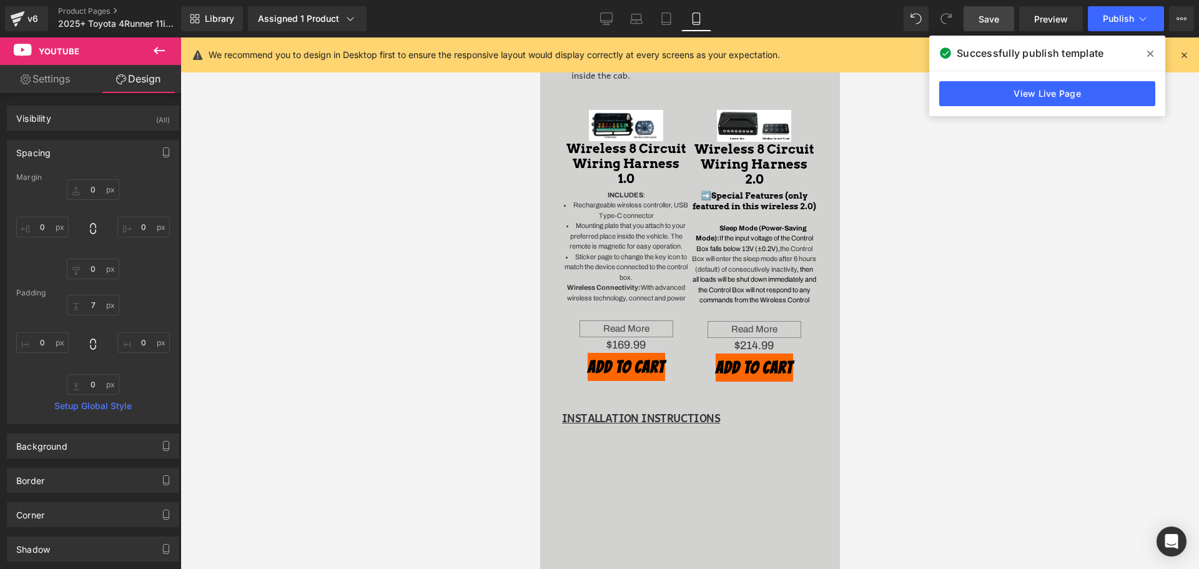
scroll to position [823, 0]
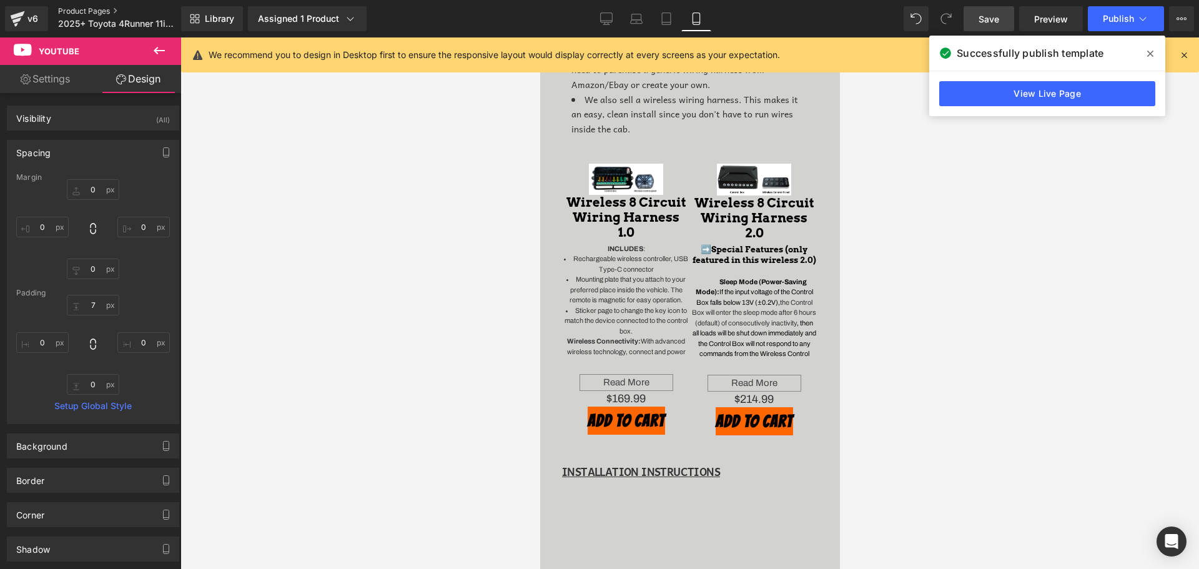
click at [72, 11] on link "Product Pages" at bounding box center [130, 11] width 144 height 10
